Goal: Task Accomplishment & Management: Use online tool/utility

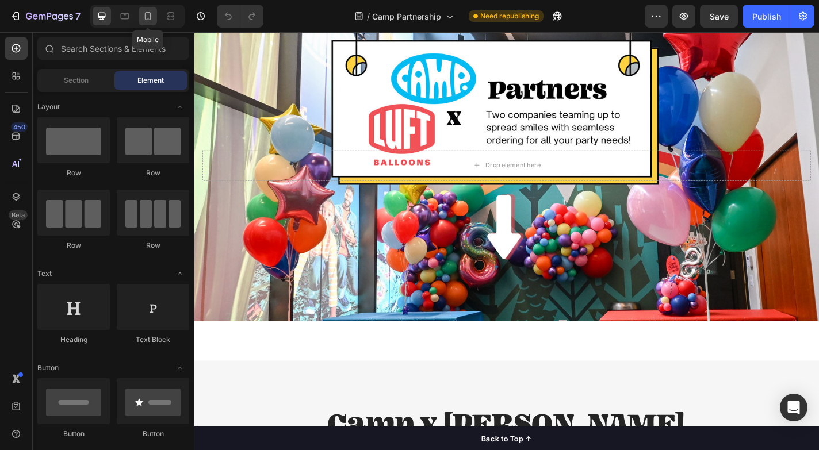
click at [144, 18] on icon at bounding box center [148, 16] width 12 height 12
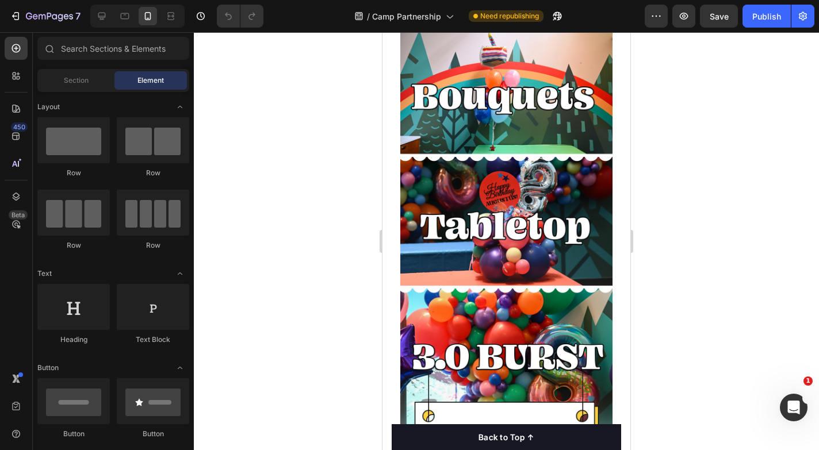
scroll to position [1211, 0]
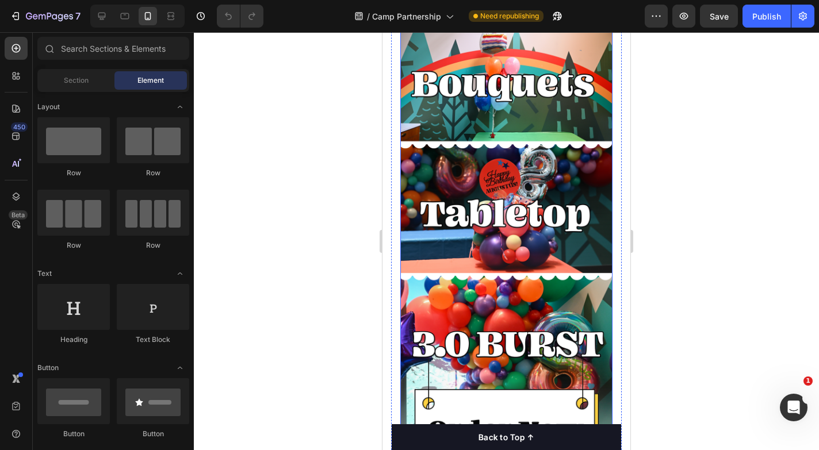
click at [455, 230] on img at bounding box center [506, 196] width 212 height 610
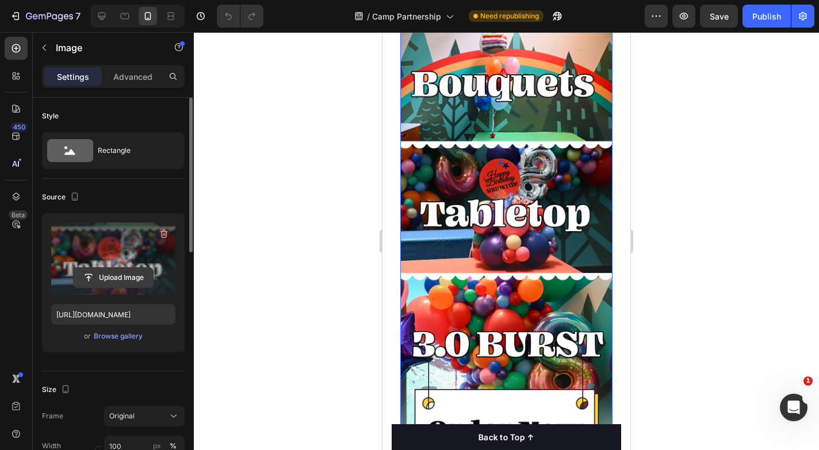
click at [122, 276] on input "file" at bounding box center [113, 278] width 79 height 20
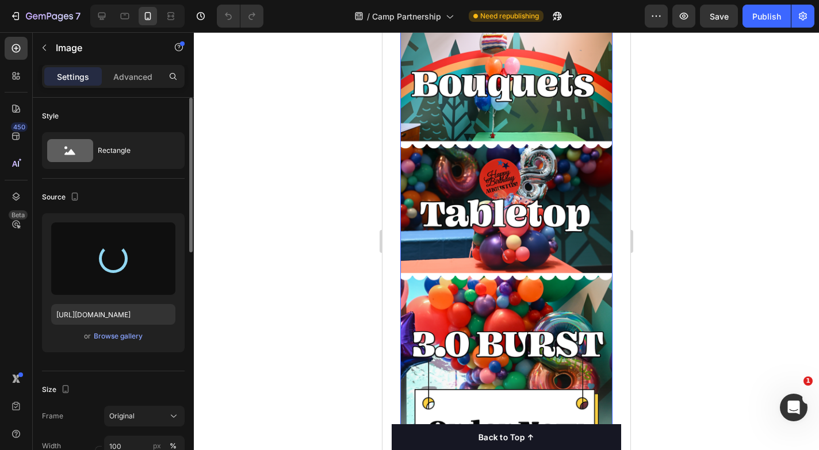
type input "[URL][DOMAIN_NAME]"
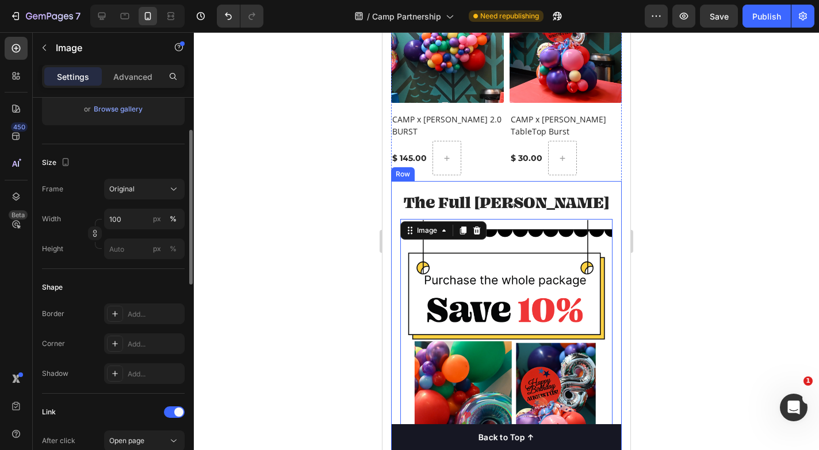
scroll to position [274, 0]
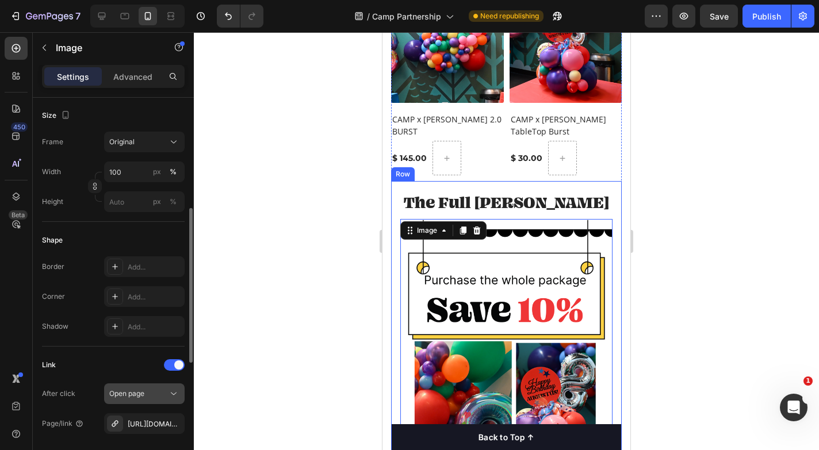
click at [145, 396] on div "Open page" at bounding box center [138, 394] width 59 height 10
click at [145, 417] on div "[URL][DOMAIN_NAME]" at bounding box center [144, 423] width 81 height 21
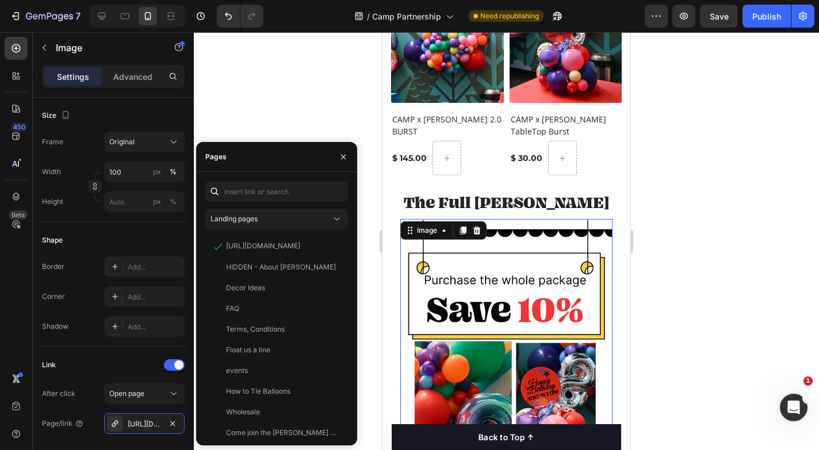
click at [444, 260] on img at bounding box center [506, 459] width 212 height 481
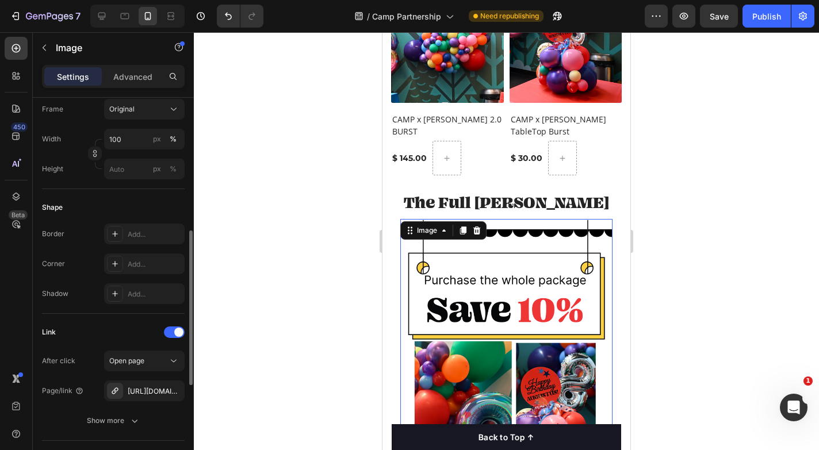
scroll to position [314, 0]
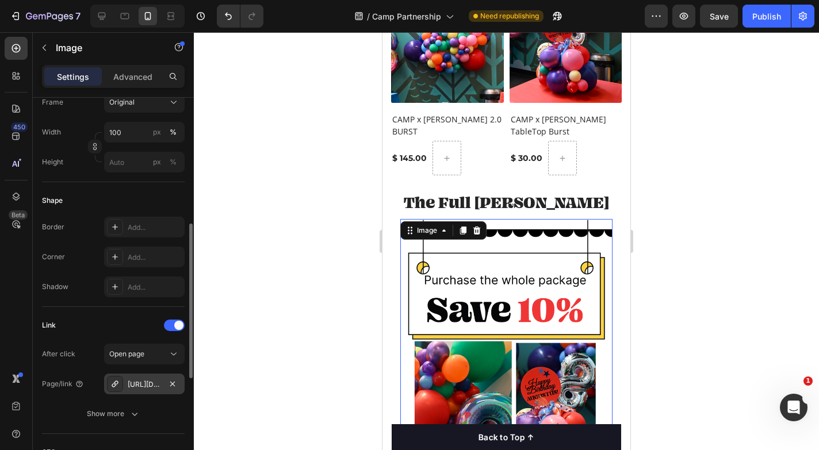
click at [146, 385] on div "[URL][DOMAIN_NAME]" at bounding box center [144, 385] width 33 height 10
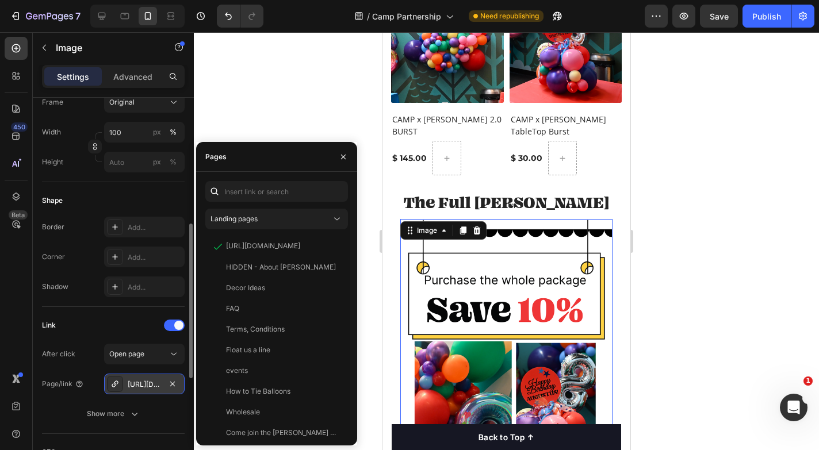
click at [146, 385] on div "[URL][DOMAIN_NAME]" at bounding box center [144, 385] width 33 height 10
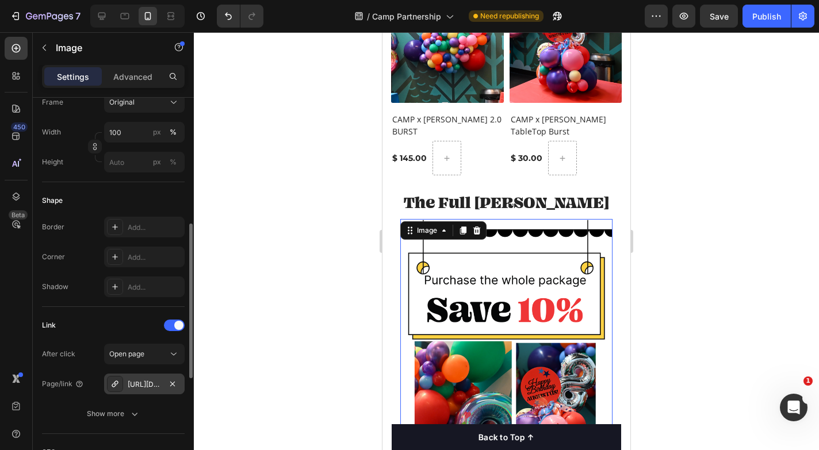
click at [146, 385] on div "[URL][DOMAIN_NAME]" at bounding box center [144, 385] width 33 height 10
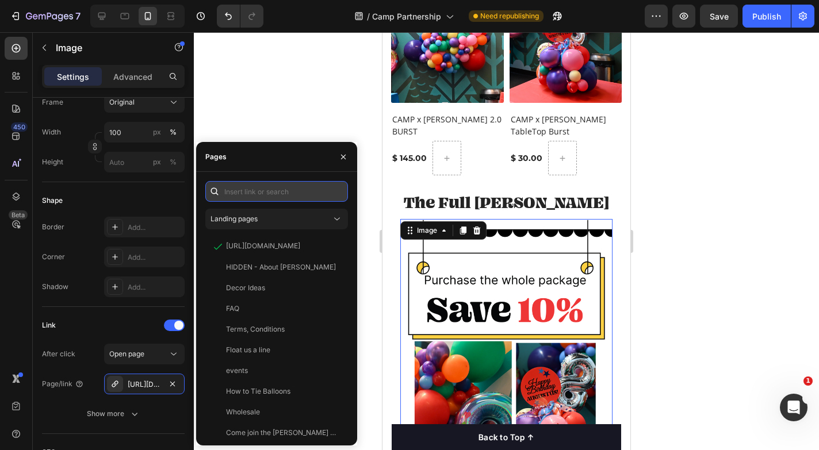
click at [249, 190] on input "text" at bounding box center [276, 191] width 143 height 21
paste input "[URL][DOMAIN_NAME]"
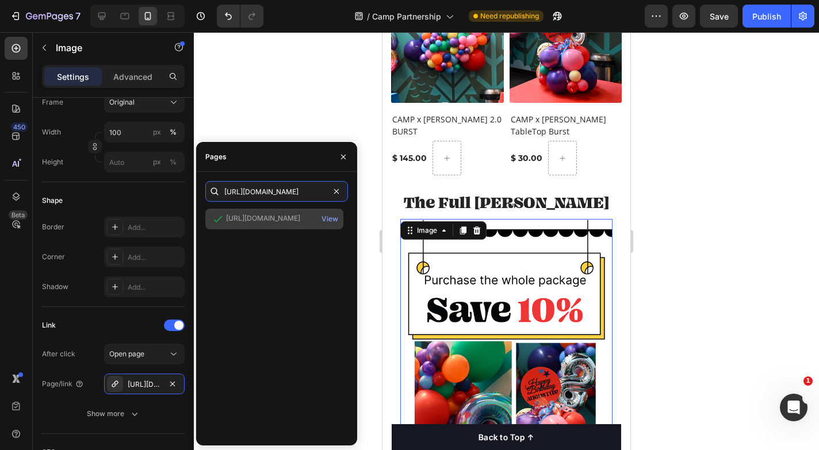
type input "[URL][DOMAIN_NAME]"
click at [267, 221] on div "[URL][DOMAIN_NAME]" at bounding box center [263, 218] width 74 height 10
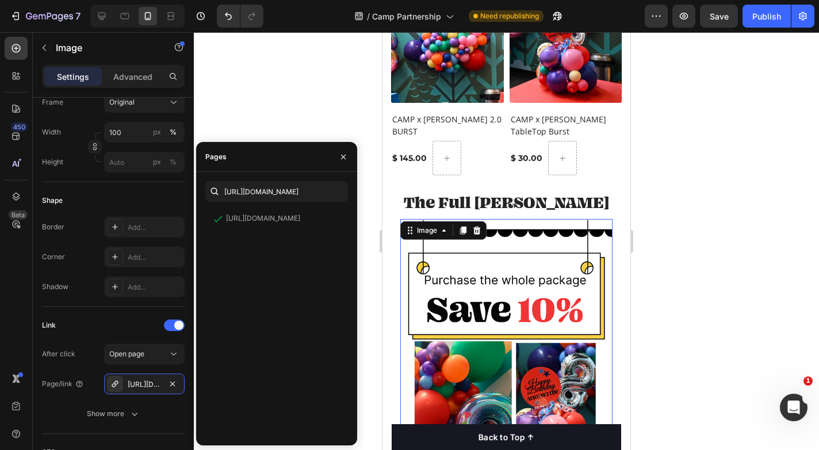
click at [288, 104] on div at bounding box center [506, 241] width 625 height 418
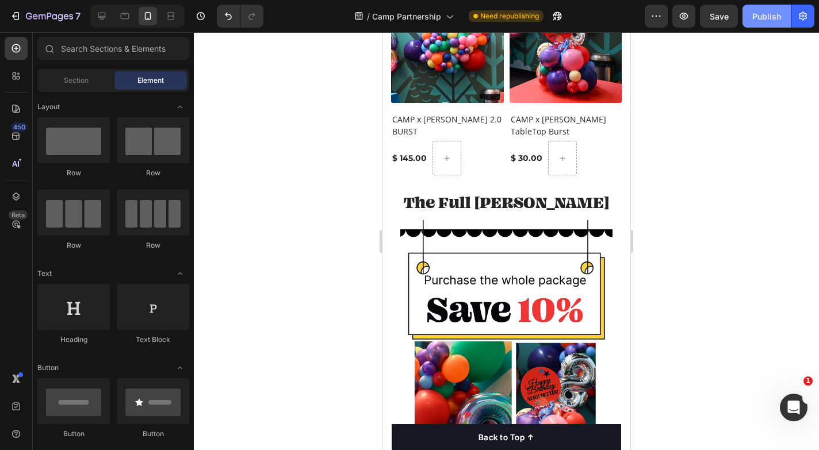
click at [757, 18] on div "Publish" at bounding box center [766, 16] width 29 height 12
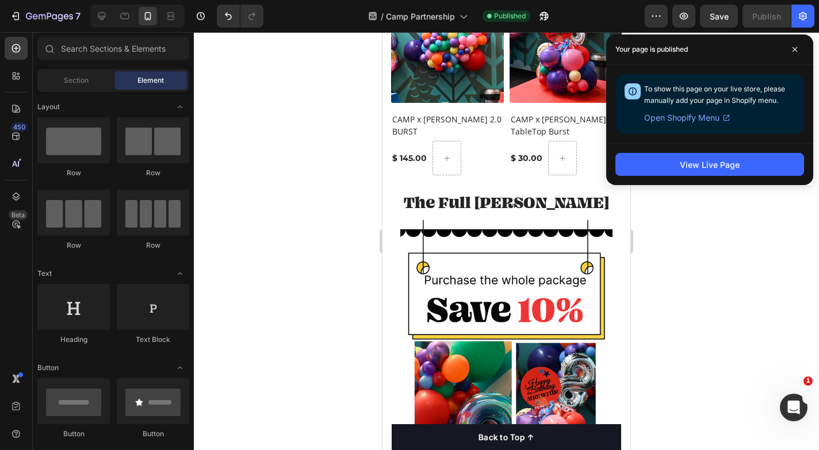
click at [673, 150] on div "View Live Page" at bounding box center [709, 164] width 207 height 42
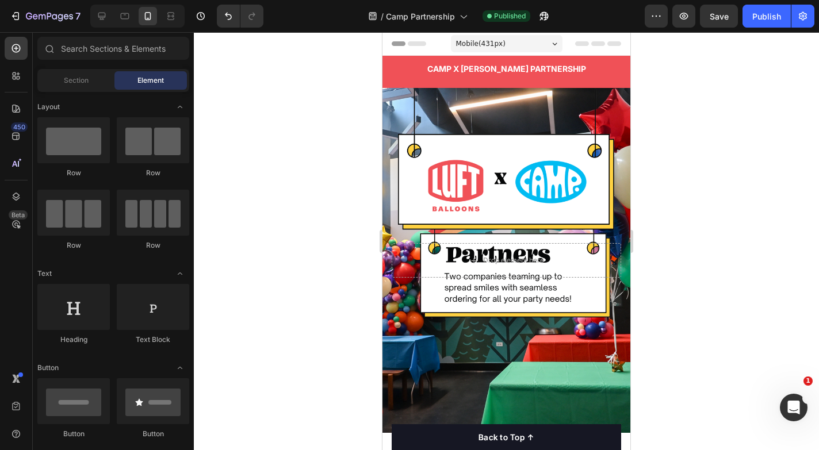
click at [246, 215] on div at bounding box center [506, 241] width 625 height 418
